Goal: Task Accomplishment & Management: Use online tool/utility

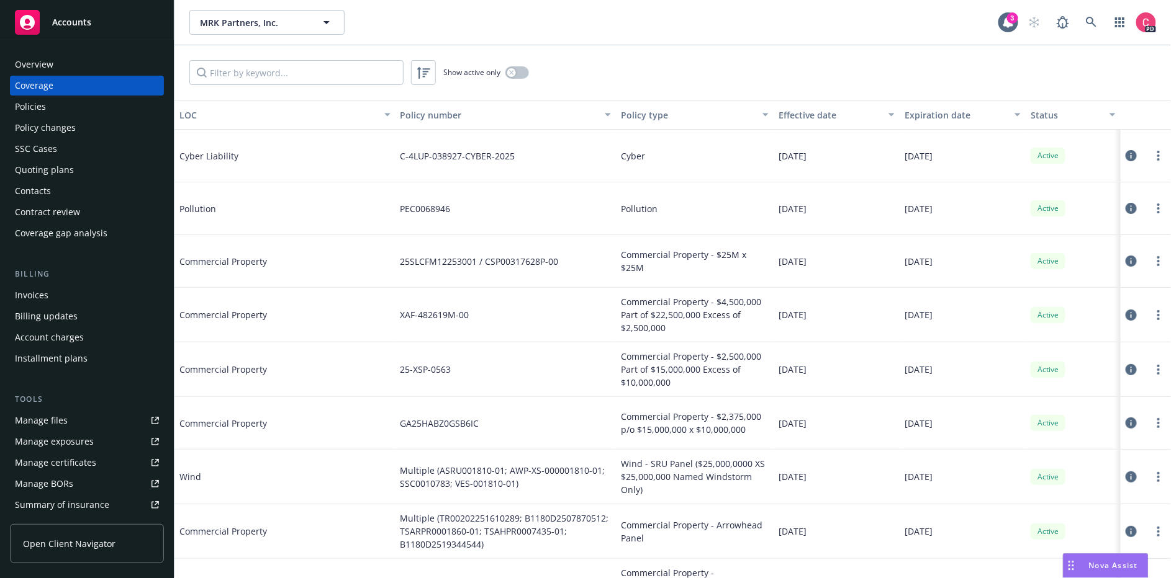
click at [1114, 567] on span "Nova Assist" at bounding box center [1113, 565] width 49 height 11
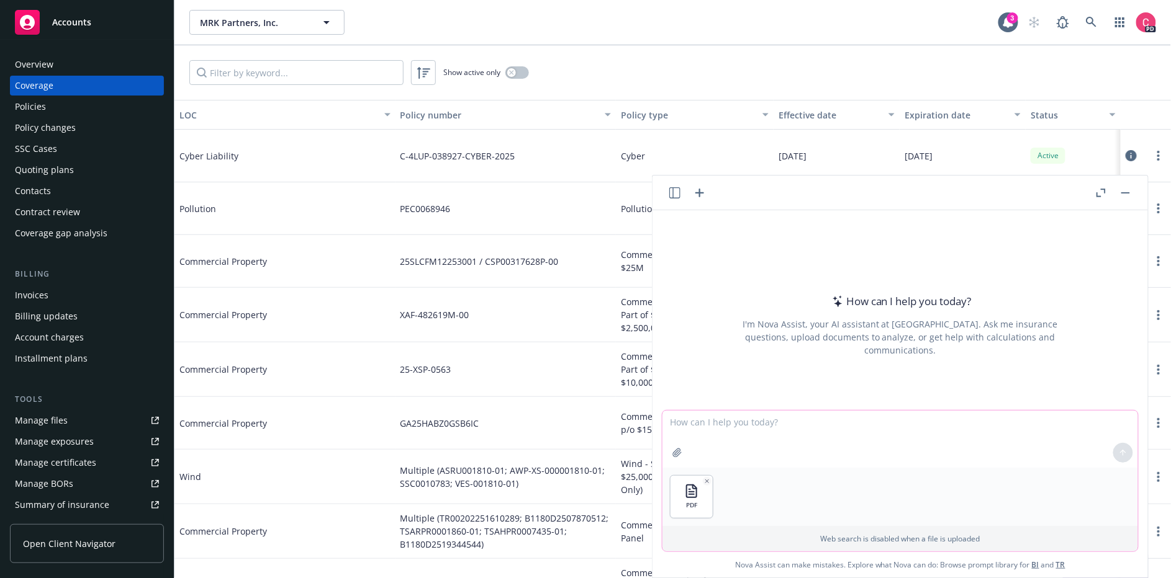
click at [806, 427] on textarea at bounding box center [899, 439] width 475 height 57
type textarea "Please update the attached pdf to replace all instances of MRK Partners with In…"
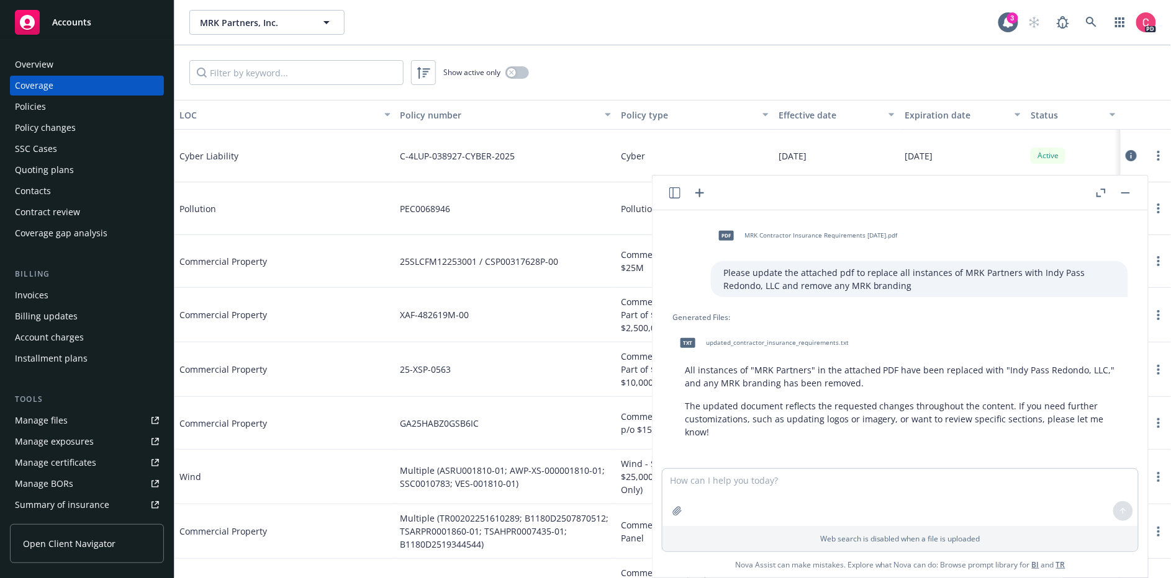
click at [806, 328] on div "txt updated_contractor_insurance_requirements.txt" at bounding box center [761, 343] width 179 height 31
click at [976, 343] on div "txt updated_contractor_insurance_requirements.txt" at bounding box center [900, 343] width 456 height 31
click at [786, 385] on p "All instances of "MRK Partners" in the attached PDF have been replaced with "In…" at bounding box center [900, 377] width 431 height 26
click at [1005, 27] on icon at bounding box center [1008, 22] width 12 height 12
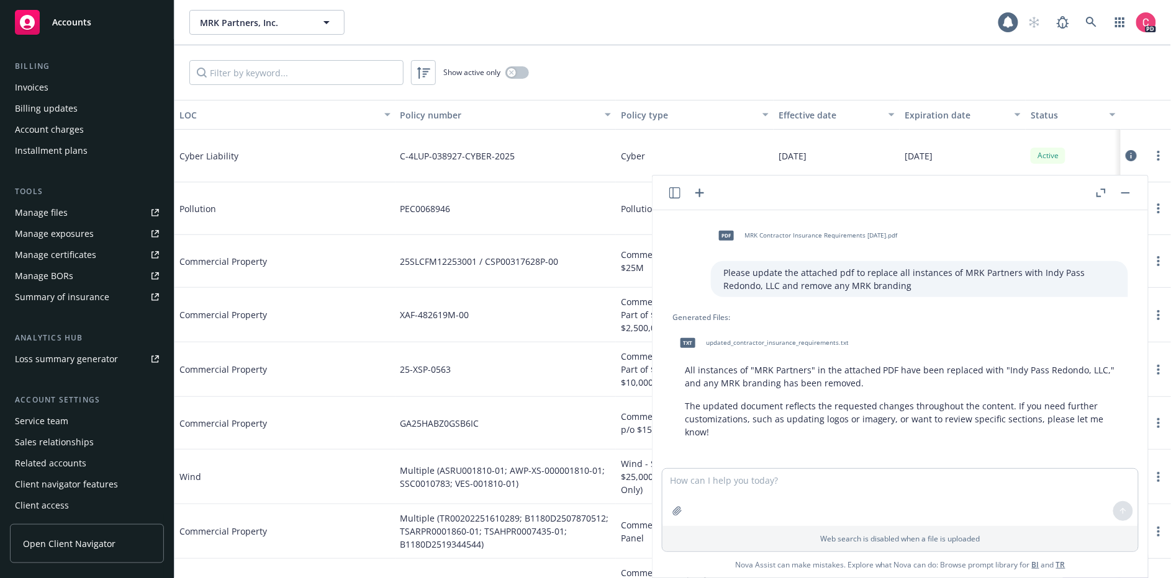
scroll to position [206, 0]
click at [61, 212] on div "Manage files" at bounding box center [41, 215] width 53 height 20
click at [795, 499] on textarea at bounding box center [899, 497] width 475 height 57
type textarea "please amend this to a downloadable pdf in the same visual format"
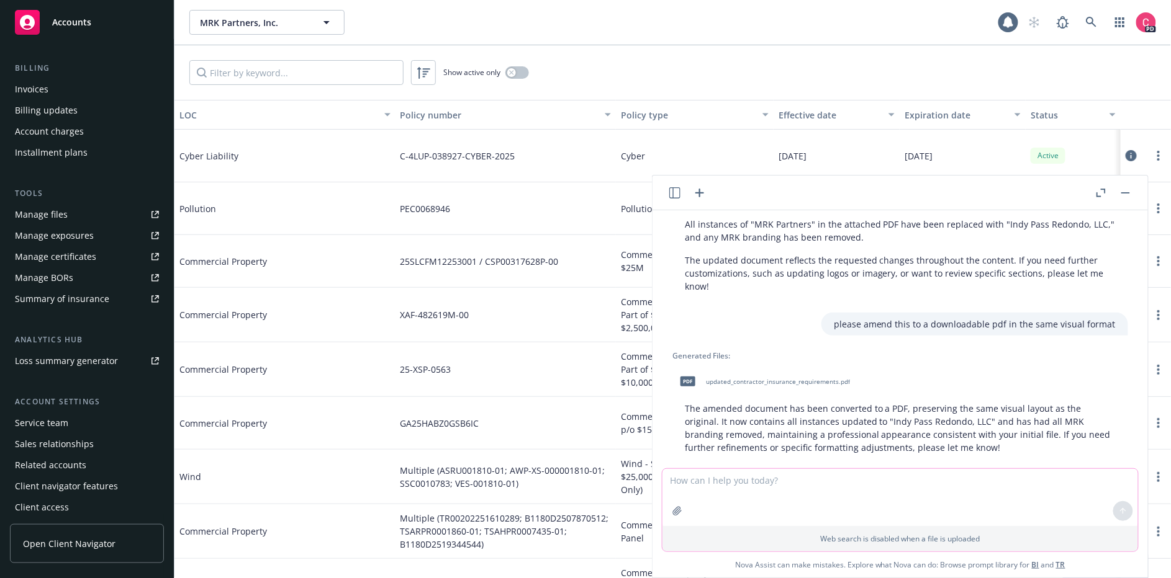
scroll to position [152, 0]
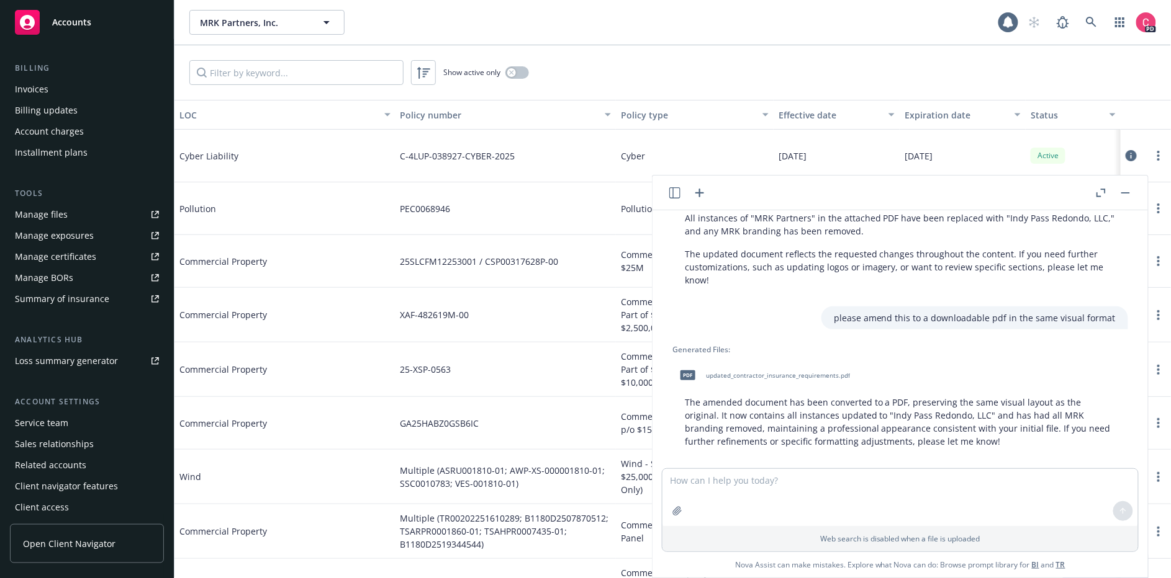
click at [826, 372] on span "updated_contractor_insurance_requirements.pdf" at bounding box center [778, 376] width 144 height 8
click at [1128, 194] on button "button" at bounding box center [1125, 193] width 15 height 15
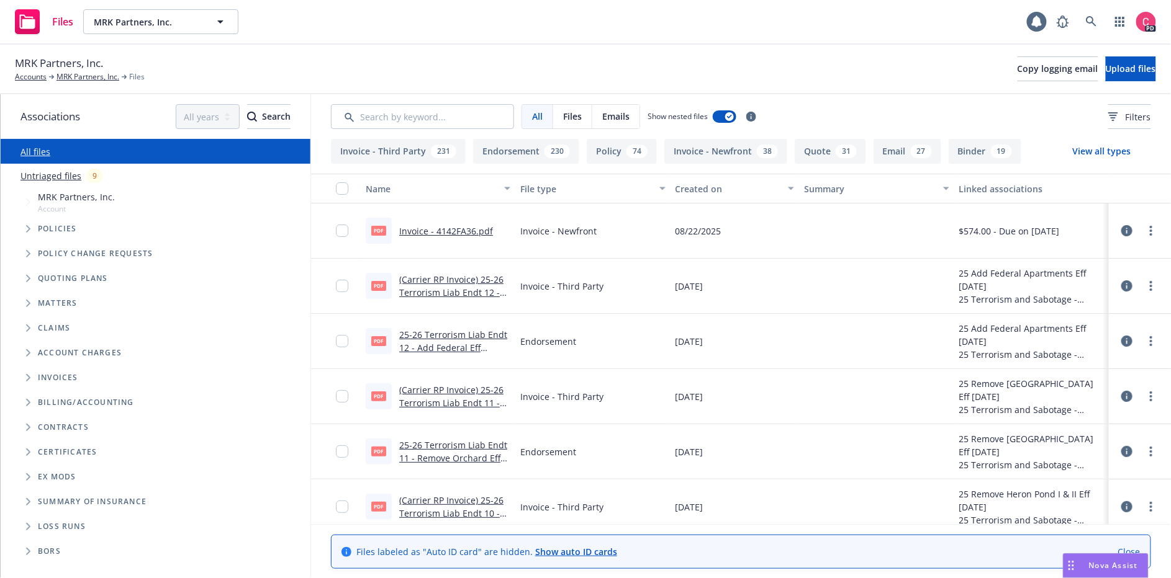
click at [1109, 565] on span "Nova Assist" at bounding box center [1113, 565] width 49 height 11
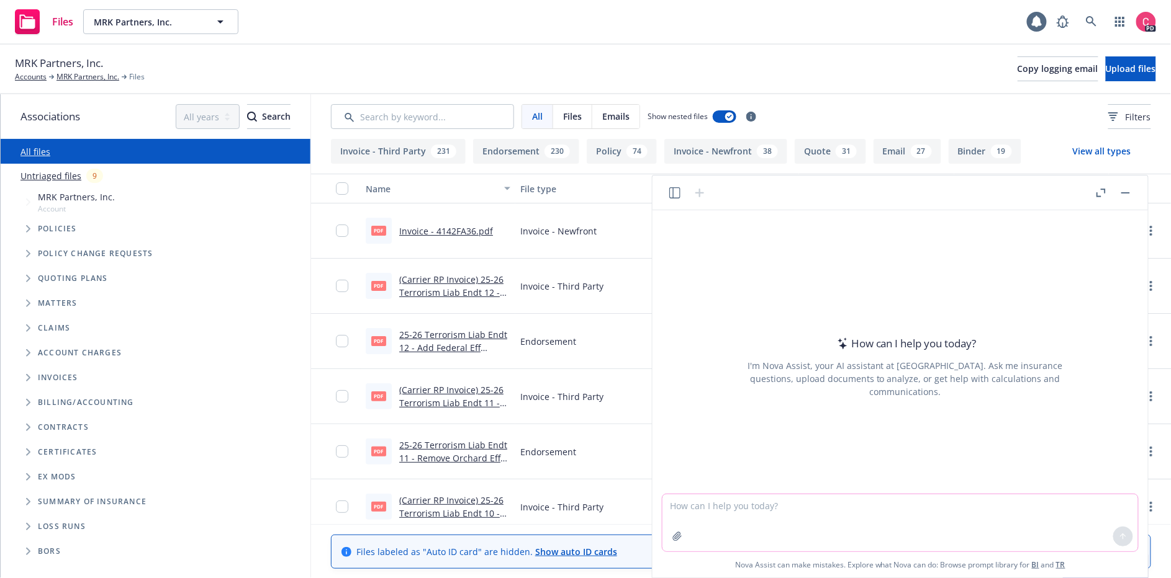
click at [1033, 531] on textarea at bounding box center [899, 523] width 475 height 57
click at [1130, 194] on button "button" at bounding box center [1125, 193] width 15 height 15
